Goal: Task Accomplishment & Management: Complete application form

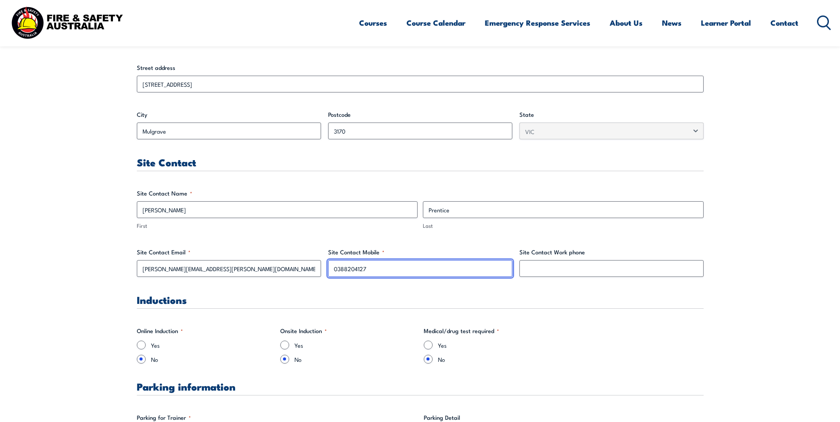
drag, startPoint x: 374, startPoint y: 270, endPoint x: 321, endPoint y: 270, distance: 53.6
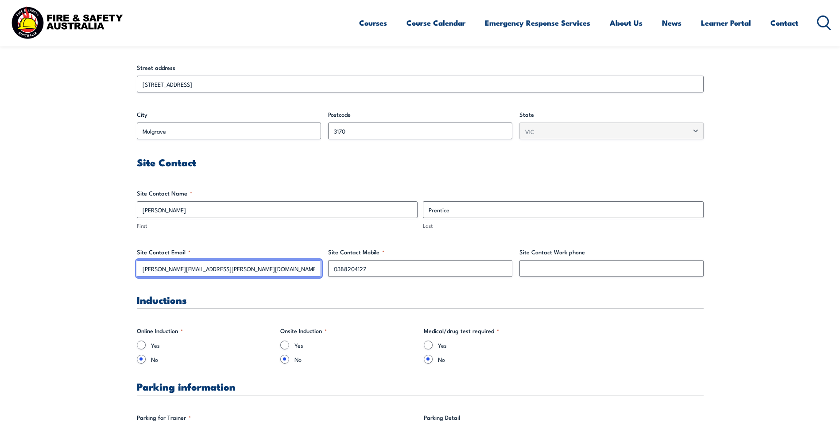
click at [321, 270] on input "[PERSON_NAME][EMAIL_ADDRESS][PERSON_NAME][DOMAIN_NAME]" at bounding box center [229, 268] width 184 height 17
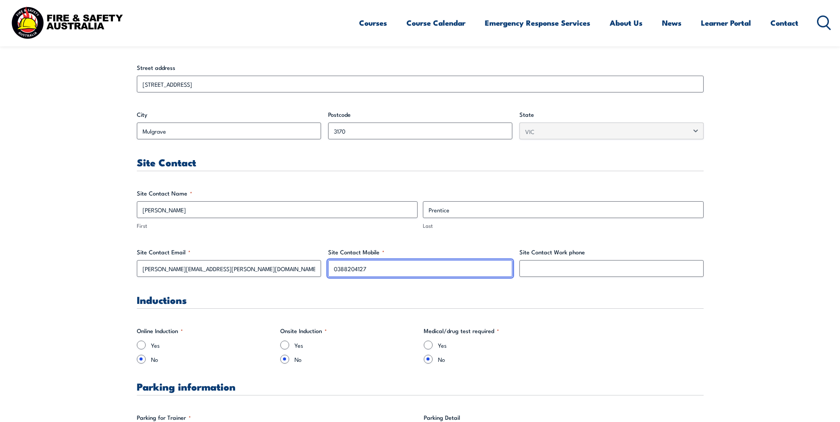
drag, startPoint x: 389, startPoint y: 269, endPoint x: 331, endPoint y: 268, distance: 58.0
click at [331, 268] on input "0388204127" at bounding box center [420, 268] width 184 height 17
type input "0493133314"
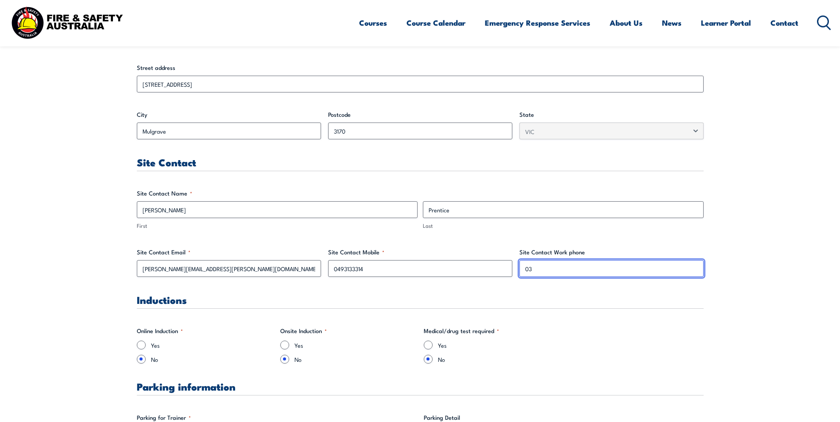
type input "0388204127"
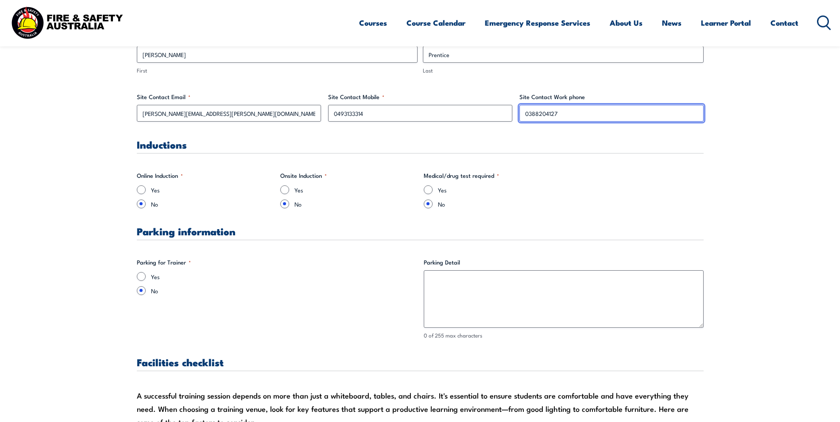
scroll to position [531, 0]
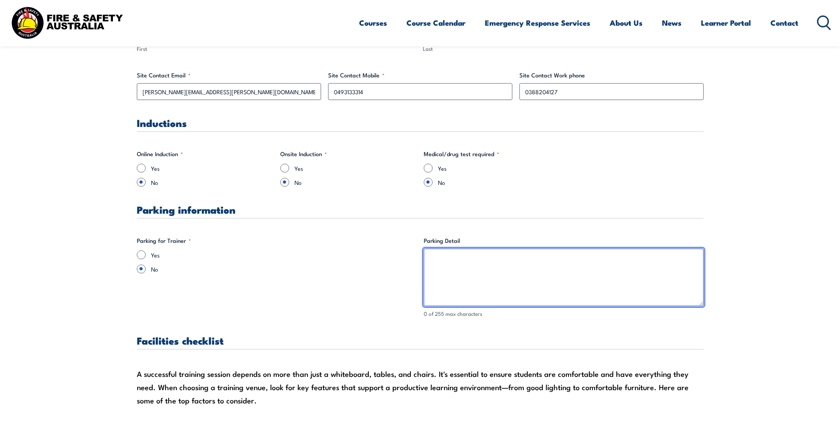
click at [447, 262] on textarea "Parking Detail" at bounding box center [564, 278] width 280 height 58
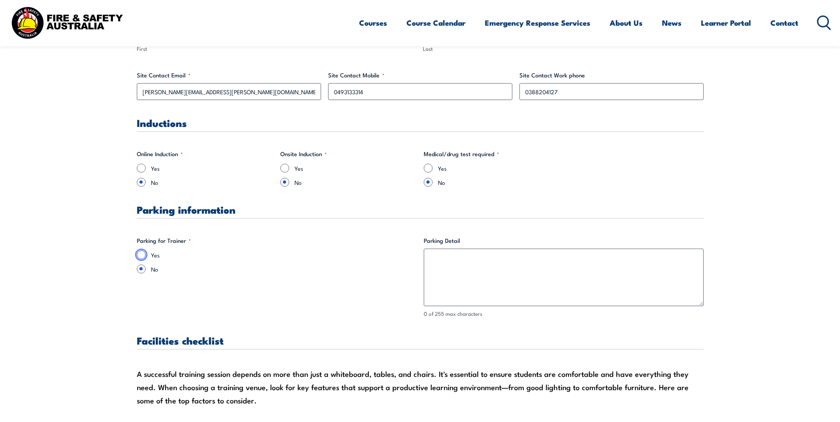
click at [140, 255] on input "Yes" at bounding box center [141, 255] width 9 height 9
radio input "true"
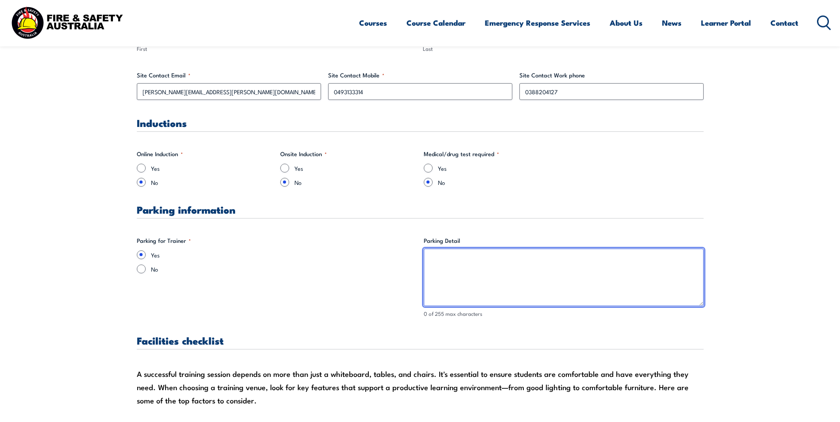
click at [474, 273] on textarea "Parking Detail" at bounding box center [564, 278] width 280 height 58
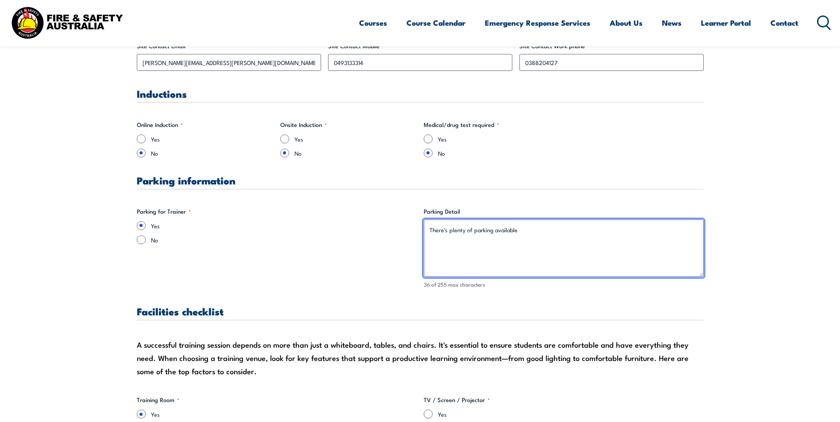
scroll to position [797, 0]
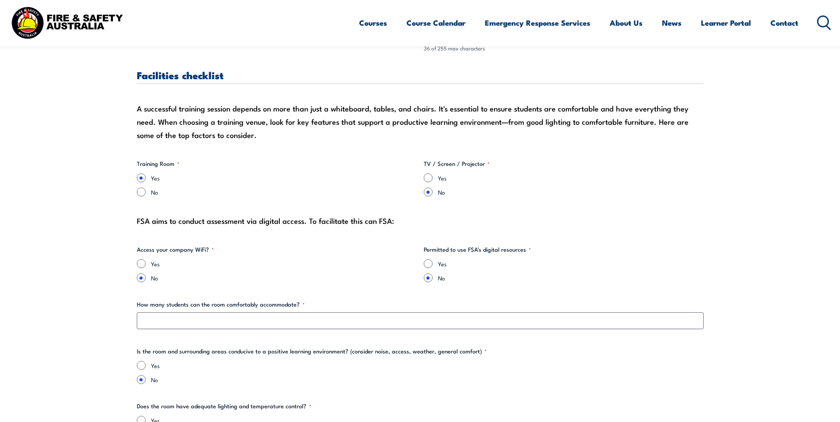
type textarea "There's plenty of parking available"
click at [428, 178] on input "Yes" at bounding box center [428, 178] width 9 height 9
radio input "true"
click at [143, 262] on input "Yes" at bounding box center [141, 263] width 9 height 9
radio input "true"
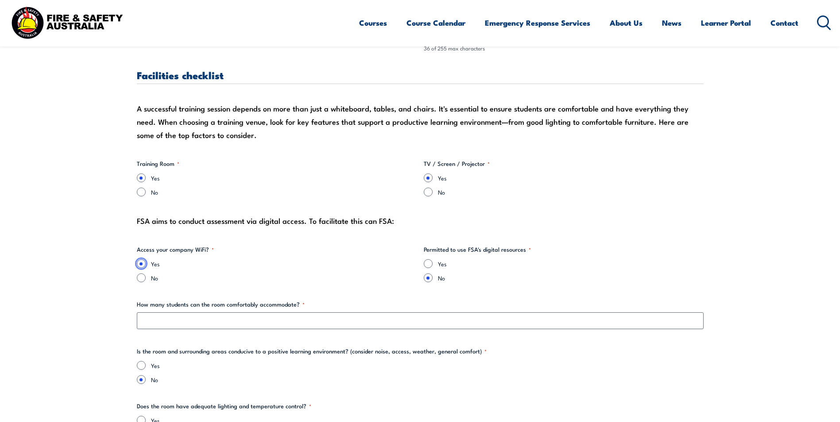
scroll to position [930, 0]
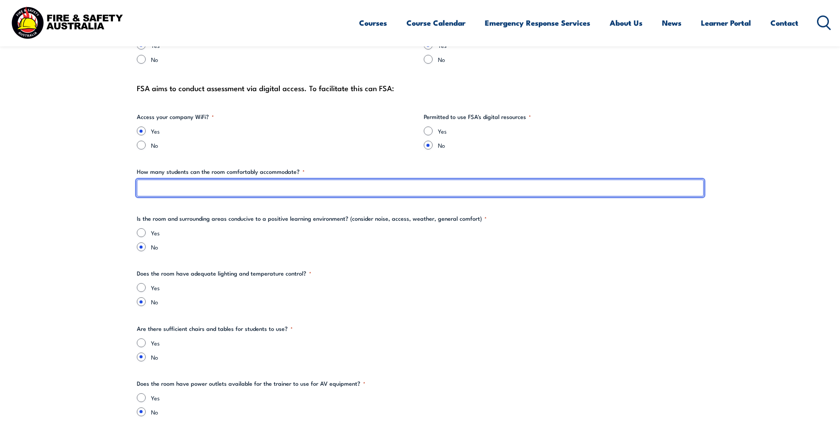
click at [214, 187] on input "How many students can the room comfortably accommodate? *" at bounding box center [420, 188] width 567 height 17
type input "7"
type input "8"
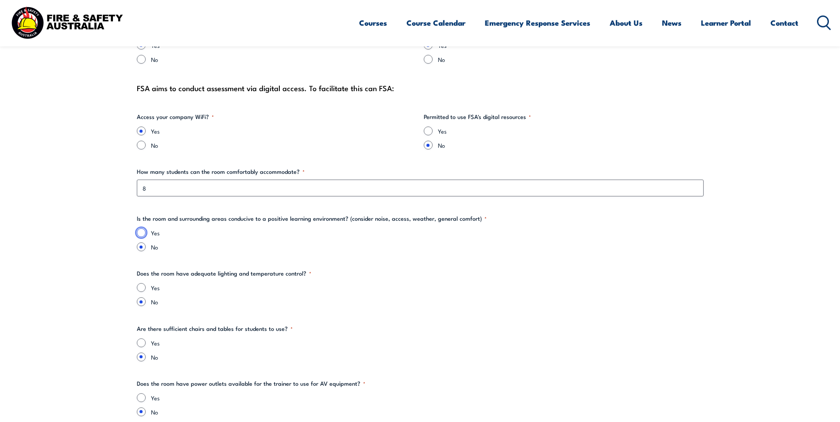
click at [143, 230] on input "Yes" at bounding box center [141, 232] width 9 height 9
radio input "true"
click at [142, 289] on input "Yes" at bounding box center [141, 287] width 9 height 9
radio input "true"
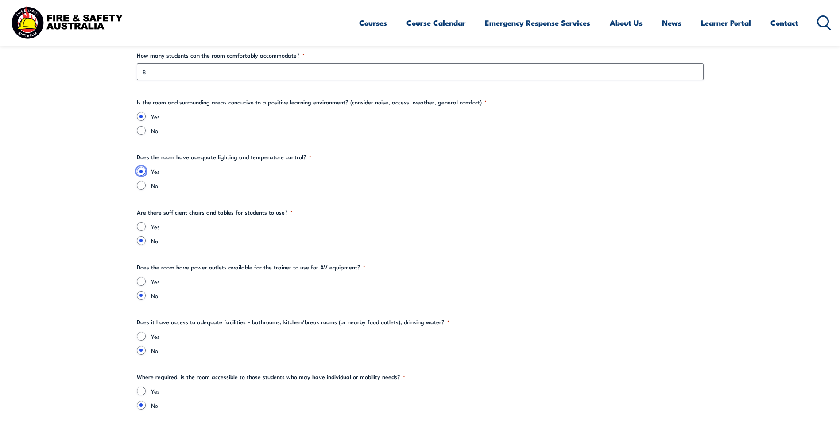
scroll to position [1063, 0]
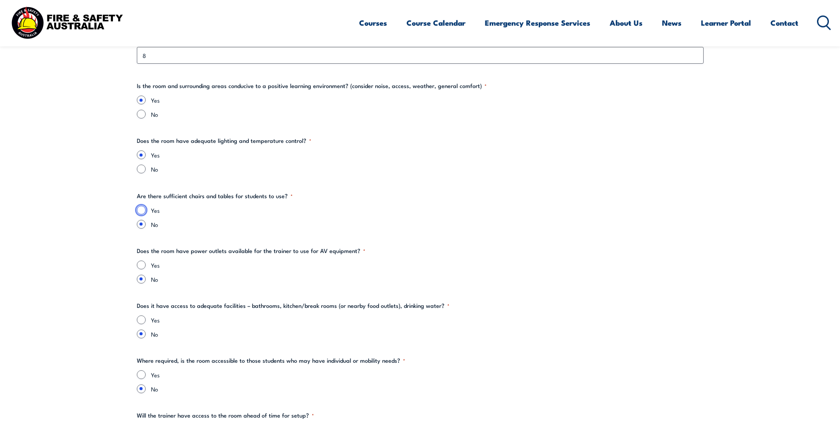
click at [138, 209] on input "Yes" at bounding box center [141, 210] width 9 height 9
radio input "true"
click at [142, 266] on input "Yes" at bounding box center [141, 265] width 9 height 9
radio input "true"
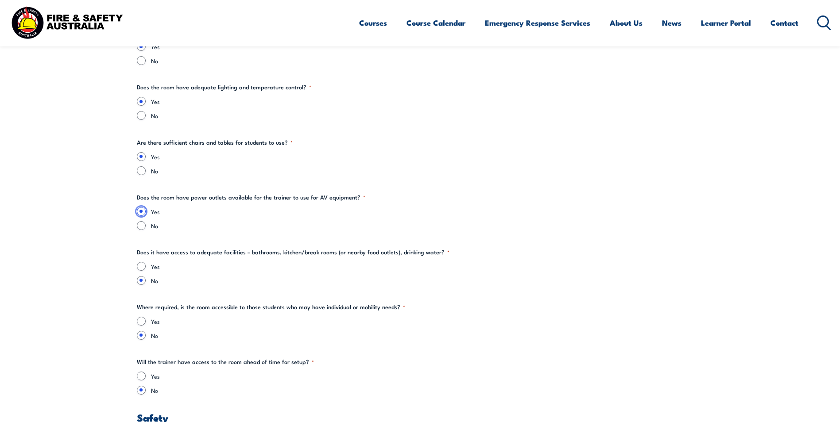
scroll to position [1196, 0]
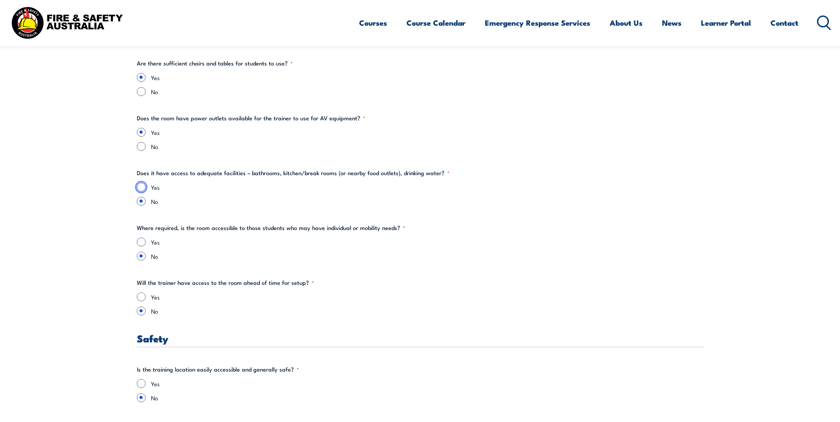
click at [141, 184] on input "Yes" at bounding box center [141, 187] width 9 height 9
radio input "true"
click at [140, 243] on input "Yes" at bounding box center [141, 242] width 9 height 9
radio input "true"
click at [142, 296] on input "Yes" at bounding box center [141, 297] width 9 height 9
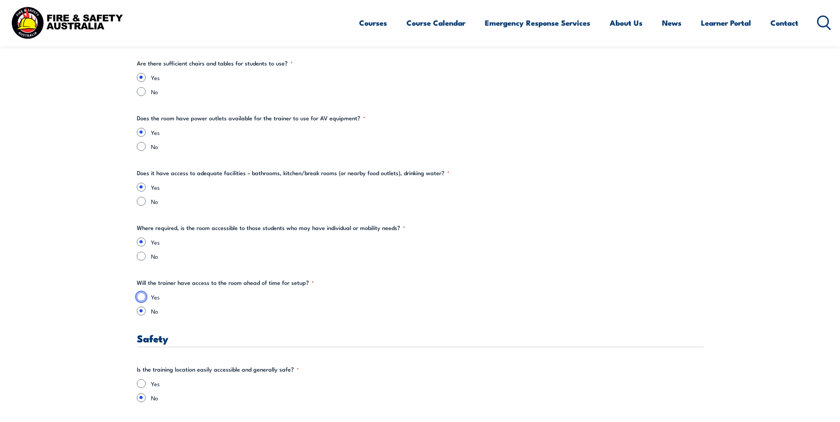
radio input "true"
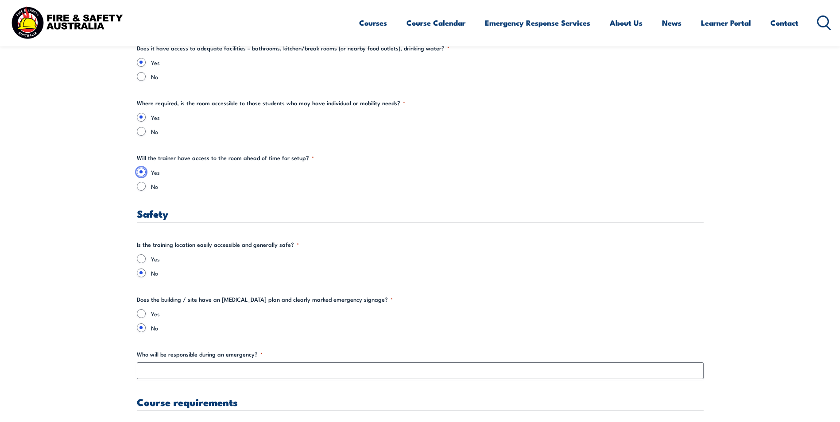
scroll to position [1373, 0]
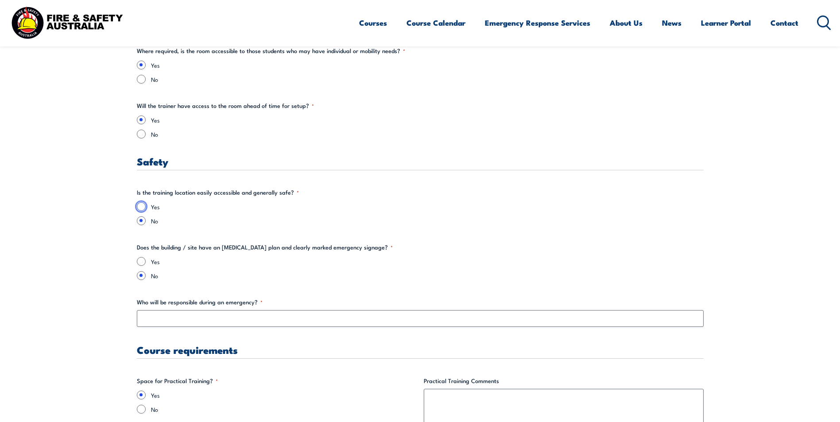
click at [143, 207] on input "Yes" at bounding box center [141, 206] width 9 height 9
radio input "true"
click at [141, 263] on input "Yes" at bounding box center [141, 261] width 9 height 9
radio input "true"
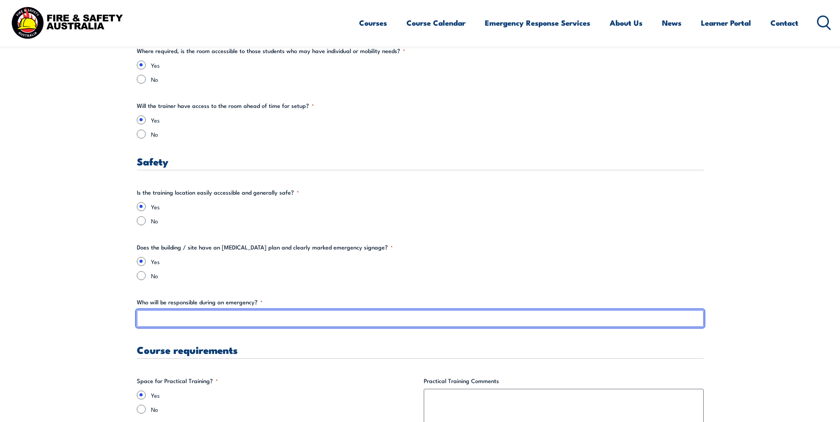
click at [222, 317] on input "Who will be responsible during an emergency? *" at bounding box center [420, 318] width 567 height 17
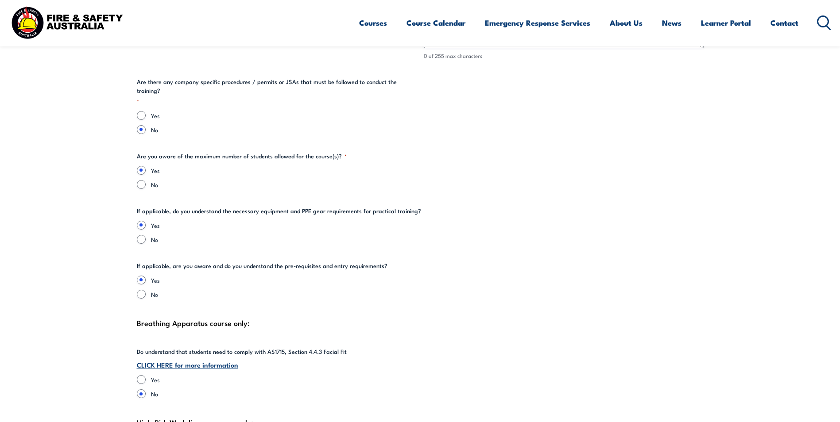
scroll to position [1904, 0]
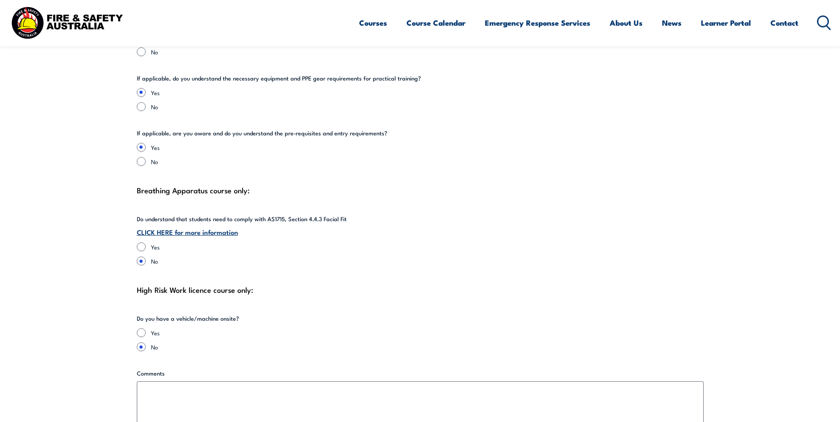
type input "[PERSON_NAME]"
click at [142, 243] on input "Yes" at bounding box center [141, 247] width 9 height 9
radio input "true"
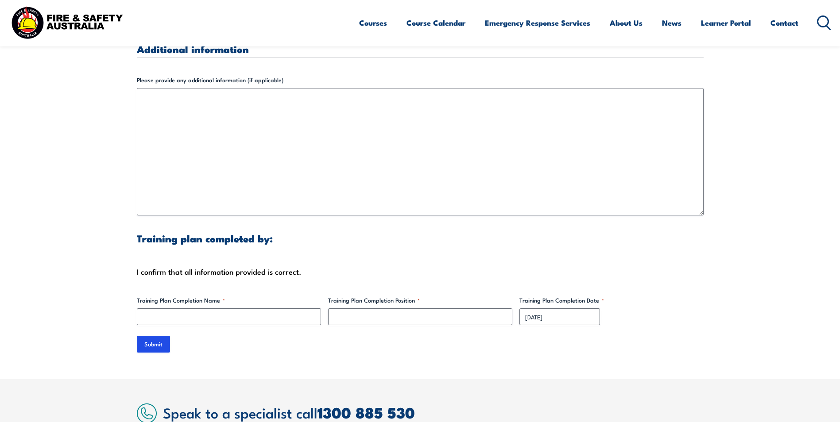
scroll to position [2568, 0]
click at [155, 335] on input "Submit" at bounding box center [153, 343] width 33 height 17
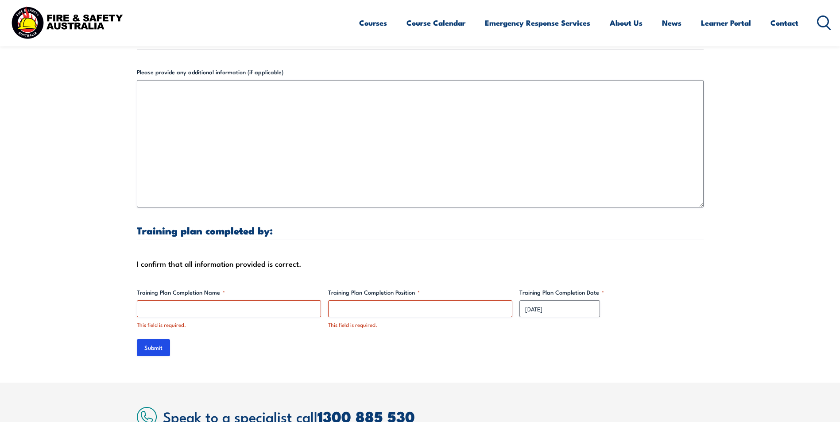
scroll to position [2607, 0]
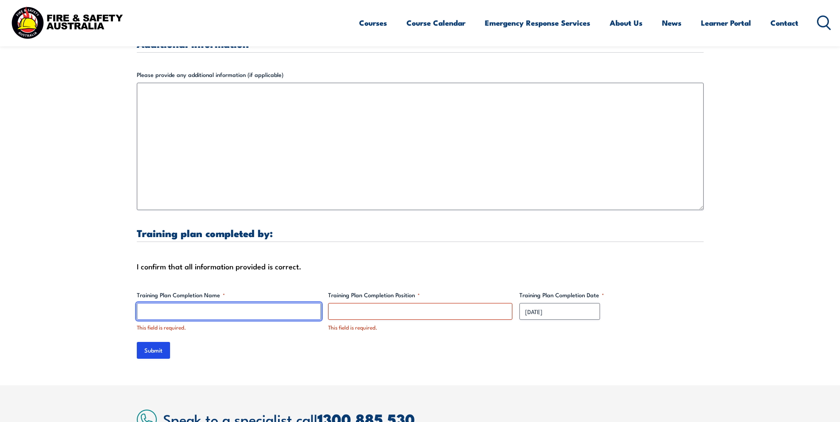
click at [186, 303] on input "Training Plan Completion Name *" at bounding box center [229, 311] width 184 height 17
type input "[PERSON_NAME]"
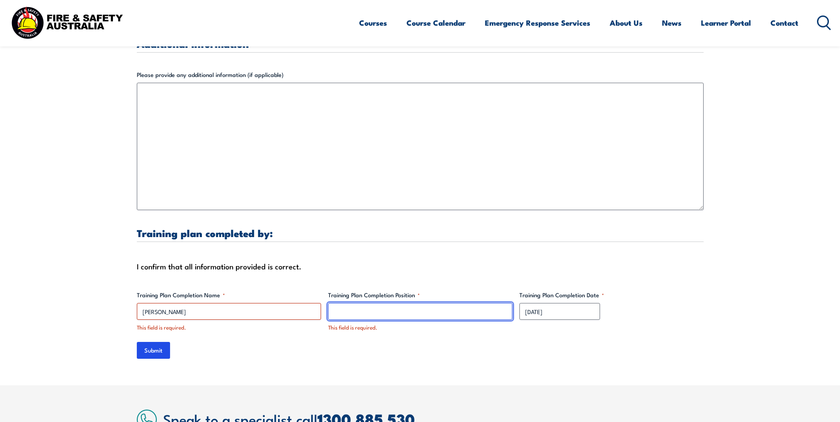
click at [384, 303] on input "Training Plan Completion Position *" at bounding box center [420, 311] width 184 height 17
type input "Warehouse Manager"
click at [160, 342] on input "Submit" at bounding box center [153, 350] width 33 height 17
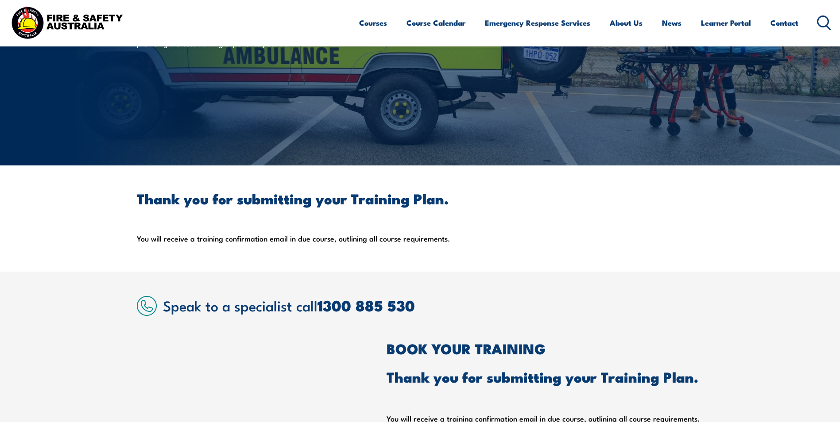
scroll to position [0, 0]
